Goal: Task Accomplishment & Management: Use online tool/utility

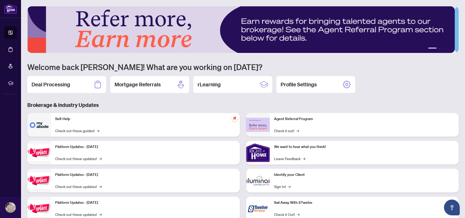
click at [70, 84] on div "Deal Processing" at bounding box center [66, 84] width 79 height 17
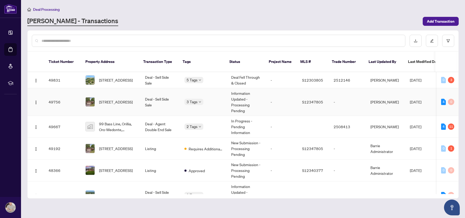
click at [109, 99] on span "[STREET_ADDRESS]" at bounding box center [116, 102] width 34 height 6
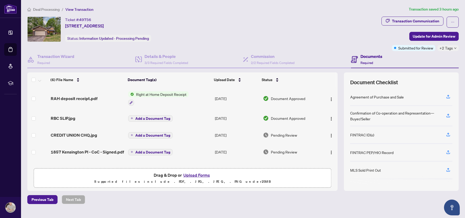
click at [178, 94] on span "Right at Home Deposit Receipt" at bounding box center [161, 94] width 55 height 6
click at [79, 96] on span "RAH deposit receipt.pdf" at bounding box center [74, 98] width 47 height 6
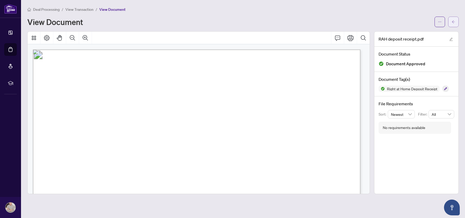
click at [454, 22] on icon "arrow-left" at bounding box center [453, 21] width 3 height 3
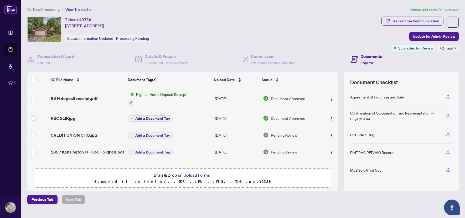
click at [188, 174] on button "Upload Forms" at bounding box center [197, 174] width 30 height 7
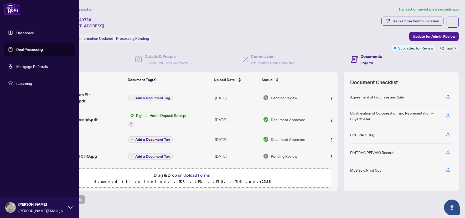
click at [9, 9] on img at bounding box center [12, 9] width 16 height 13
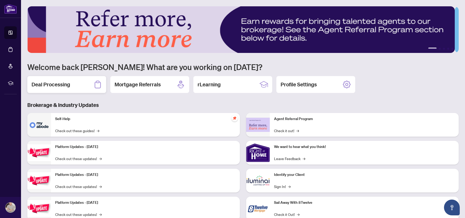
click at [87, 84] on div "Deal Processing" at bounding box center [66, 84] width 79 height 17
